Goal: Transaction & Acquisition: Purchase product/service

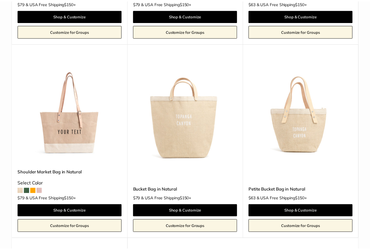
scroll to position [262, 0]
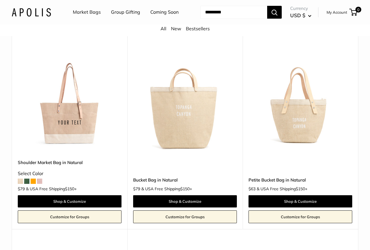
click at [0, 0] on img at bounding box center [0, 0] width 0 height 0
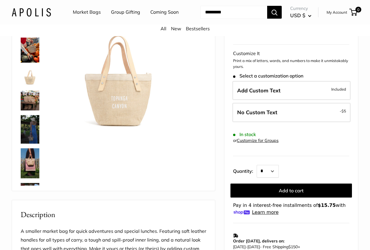
scroll to position [58, 0]
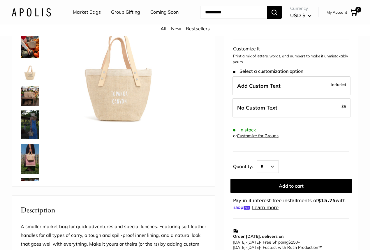
click at [31, 164] on img at bounding box center [30, 159] width 19 height 30
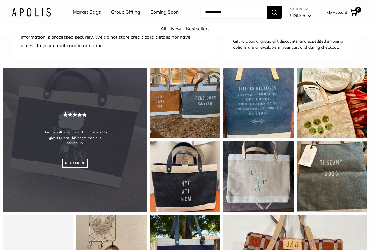
scroll to position [612, 0]
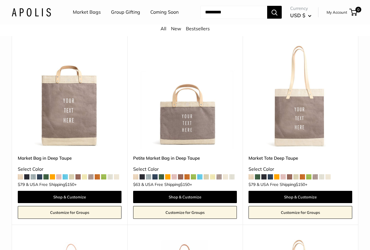
scroll to position [816, 0]
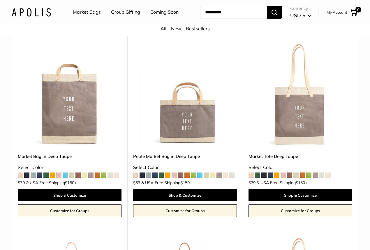
click at [78, 178] on span at bounding box center [77, 175] width 5 height 5
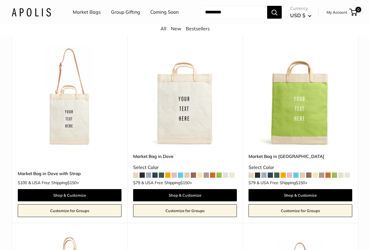
scroll to position [1218, 0]
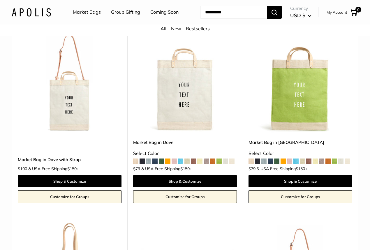
click at [233, 164] on span at bounding box center [231, 161] width 5 height 5
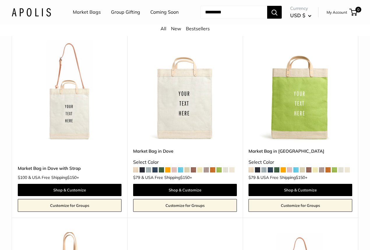
click at [226, 173] on span at bounding box center [225, 169] width 5 height 5
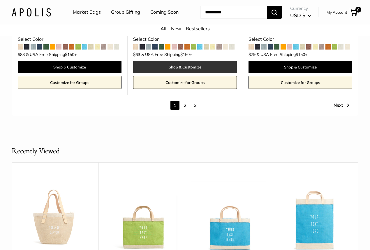
scroll to position [3037, 0]
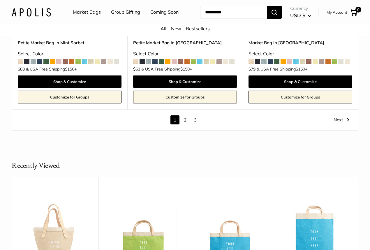
click at [185, 124] on link "2" at bounding box center [185, 119] width 9 height 9
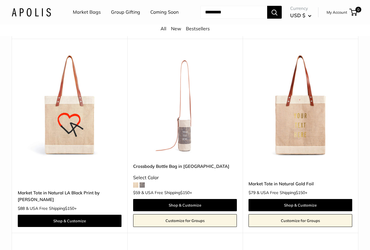
scroll to position [657, 0]
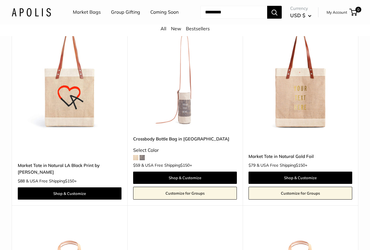
click at [136, 160] on span at bounding box center [135, 157] width 5 height 5
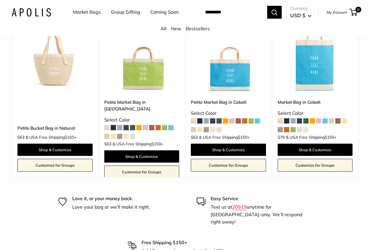
scroll to position [3221, 0]
